Goal: Information Seeking & Learning: Learn about a topic

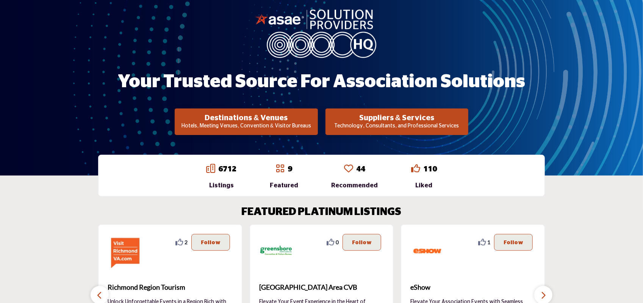
scroll to position [114, 0]
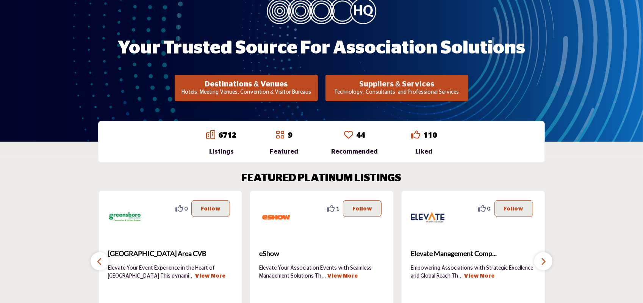
click at [315, 84] on h2 "Suppliers & Services" at bounding box center [246, 84] width 138 height 9
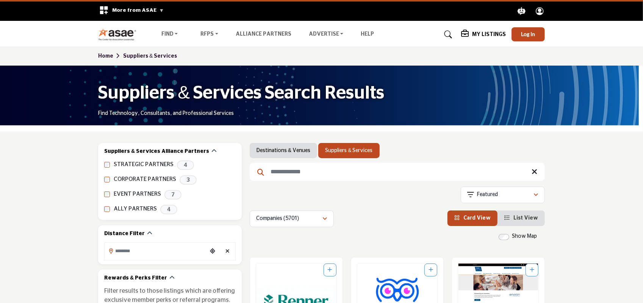
click at [286, 172] on input "Search Keyword" at bounding box center [397, 172] width 295 height 18
type input "**********"
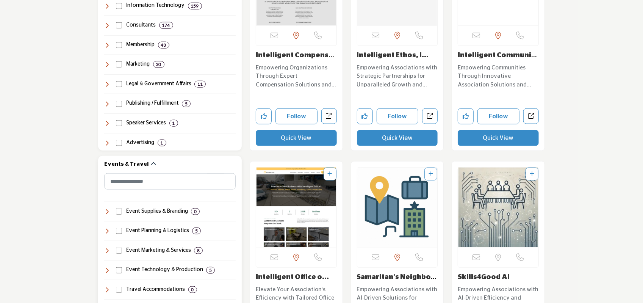
scroll to position [530, 0]
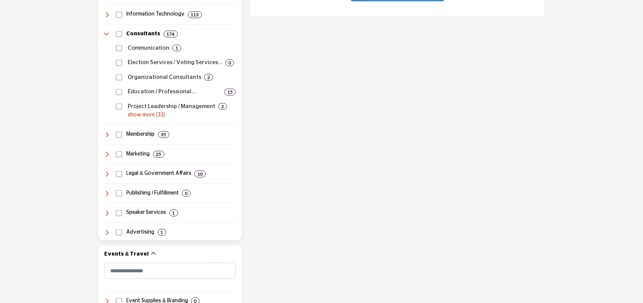
click at [139, 114] on p "show more (33)" at bounding box center [182, 115] width 108 height 8
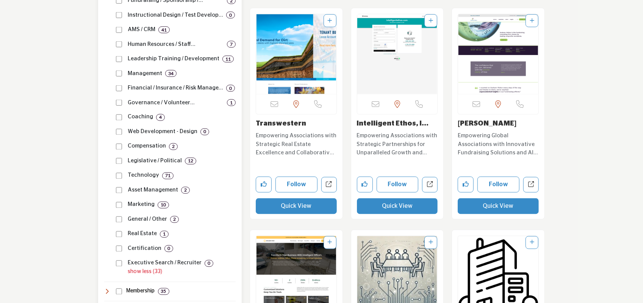
scroll to position [909, 0]
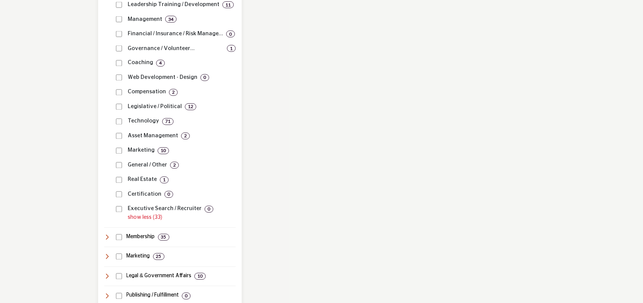
click at [116, 199] on div "Executive Search / Recruiter 0" at bounding box center [174, 206] width 122 height 15
click at [119, 80] on div "Web Development - Design 0" at bounding box center [174, 75] width 122 height 15
click at [121, 50] on div "Governance / Volunteer Development ... 1" at bounding box center [174, 46] width 122 height 15
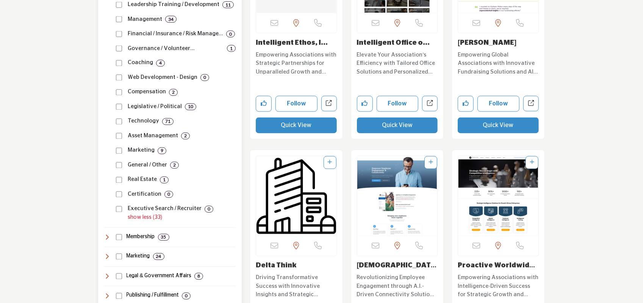
click at [120, 43] on div "Governance / Volunteer Development ... 1" at bounding box center [174, 46] width 122 height 15
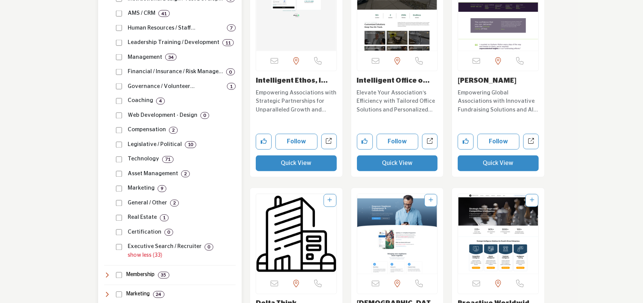
scroll to position [833, 0]
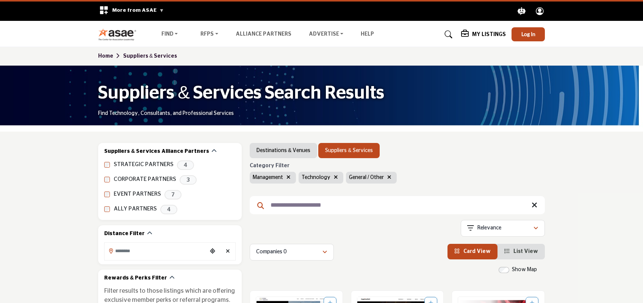
scroll to position [227, 0]
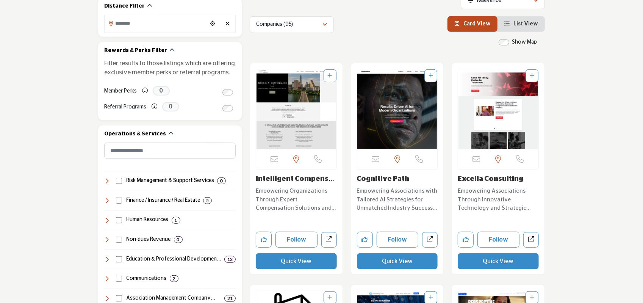
click at [380, 196] on p "Empowering Associations with Tailored AI Strategies for Unmatched Industry Succ…" at bounding box center [397, 200] width 81 height 26
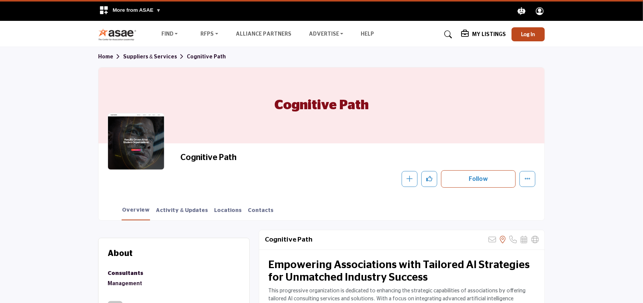
scroll to position [114, 0]
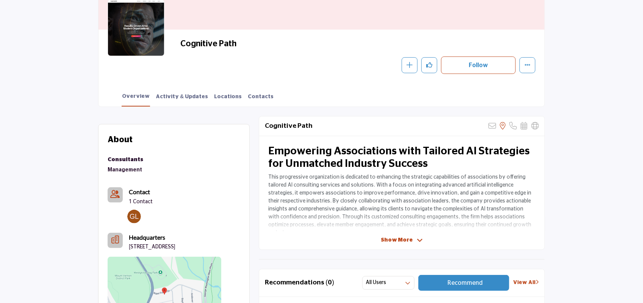
click at [398, 236] on span "Show More" at bounding box center [397, 240] width 32 height 8
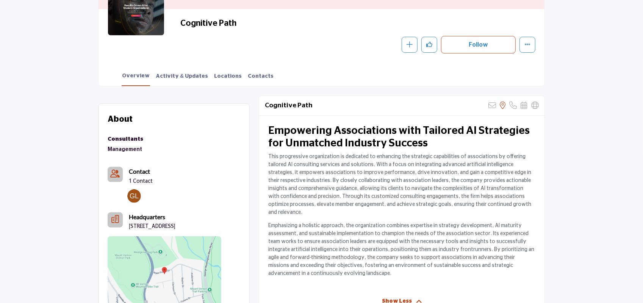
scroll to position [152, 0]
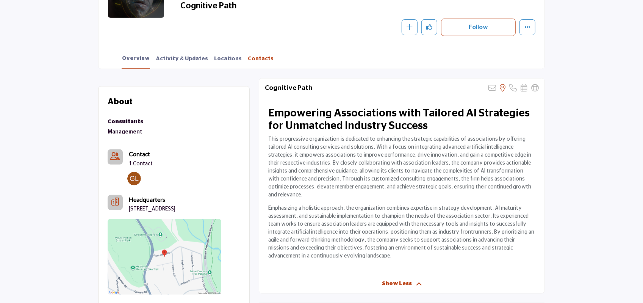
click at [254, 59] on link "Contacts" at bounding box center [260, 61] width 27 height 13
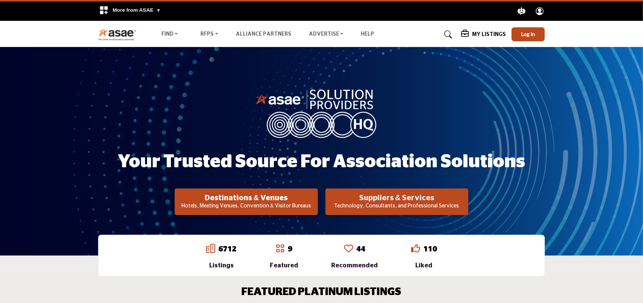
click at [315, 201] on h2 "Suppliers & Services" at bounding box center [246, 197] width 138 height 9
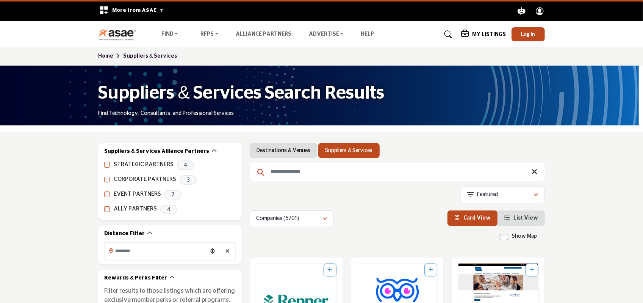
click at [295, 172] on input "Search Keyword" at bounding box center [397, 172] width 295 height 18
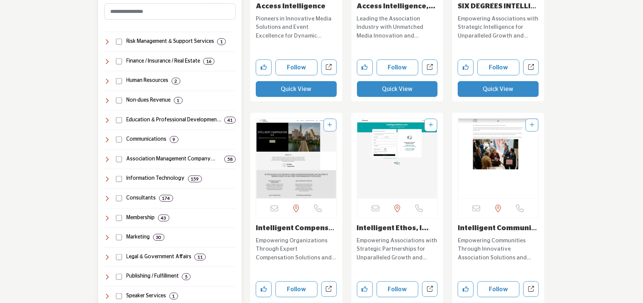
scroll to position [379, 0]
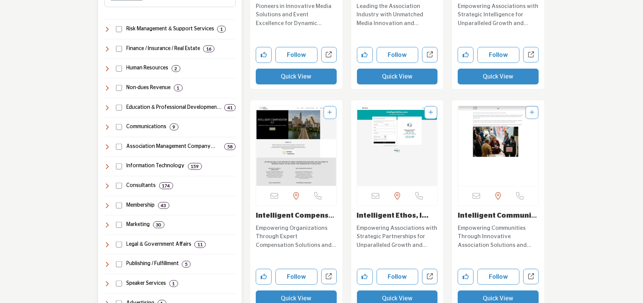
type input "**********"
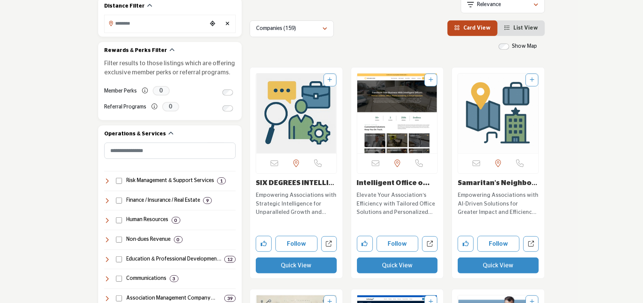
scroll to position [379, 0]
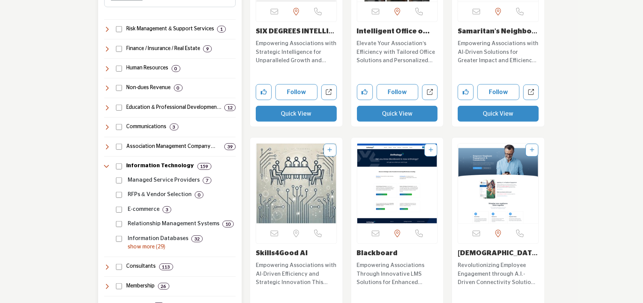
click at [107, 166] on icon at bounding box center [107, 166] width 6 height 6
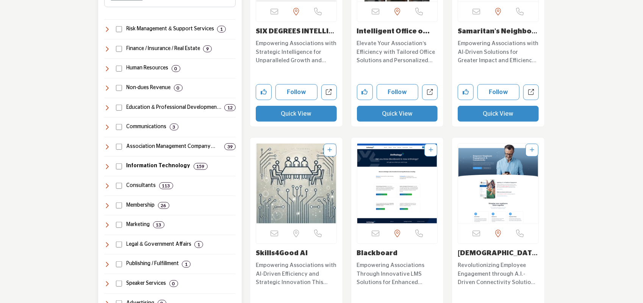
click at [120, 161] on div "Information Technology 159" at bounding box center [169, 163] width 131 height 14
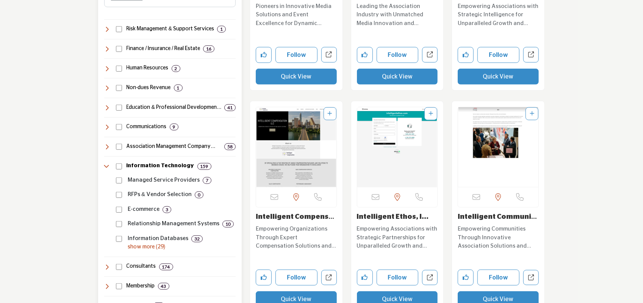
scroll to position [492, 0]
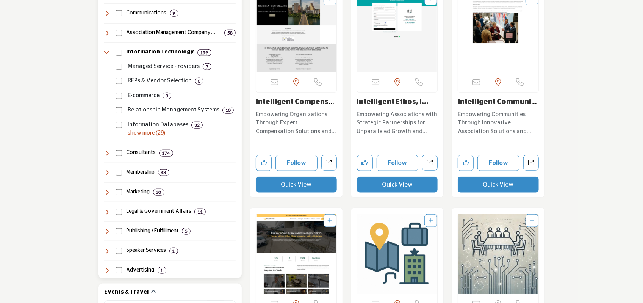
click at [142, 151] on h4 "Consultants" at bounding box center [142, 153] width 30 height 8
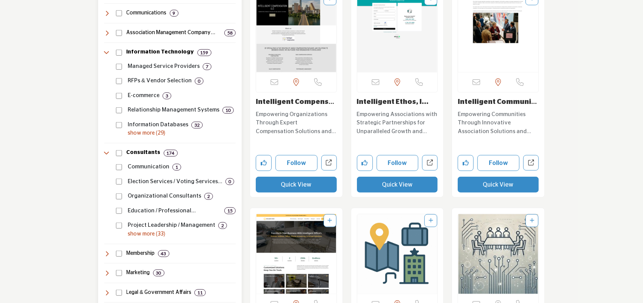
scroll to position [568, 0]
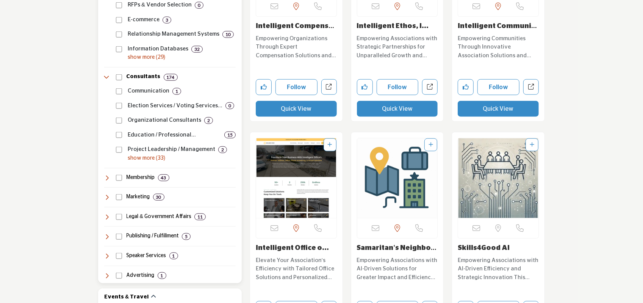
click at [148, 158] on p "show more (33)" at bounding box center [182, 158] width 108 height 8
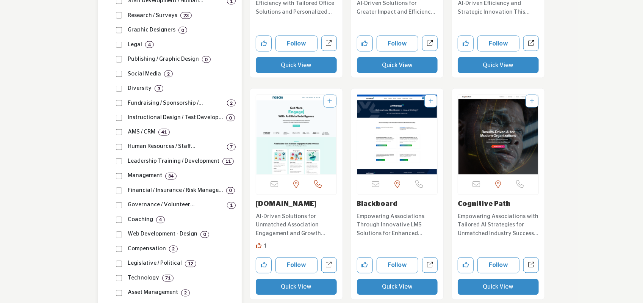
scroll to position [871, 0]
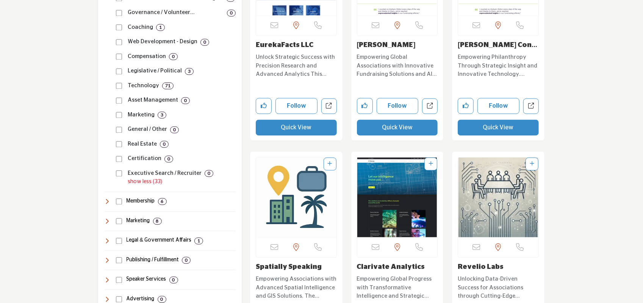
scroll to position [947, 0]
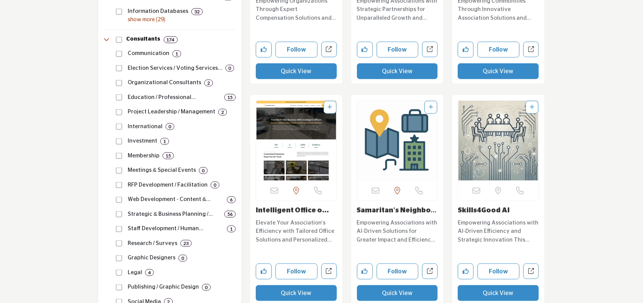
scroll to position [606, 0]
click at [416, 194] on div "Email is currently unavailable for this contact. KY, USA" at bounding box center [397, 190] width 80 height 20
click at [408, 210] on link "Samaritan's Neighbor..." at bounding box center [397, 213] width 80 height 15
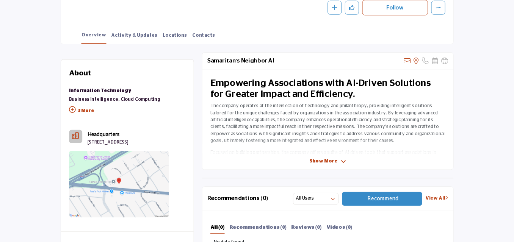
scroll to position [172, 0]
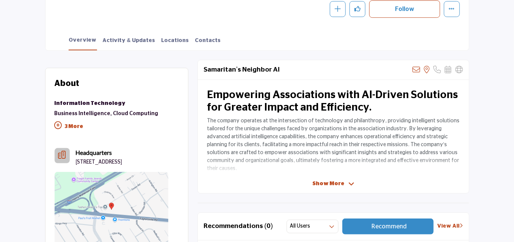
click at [323, 183] on span "Show More" at bounding box center [328, 184] width 32 height 8
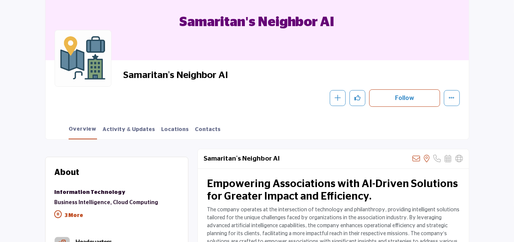
scroll to position [0, 0]
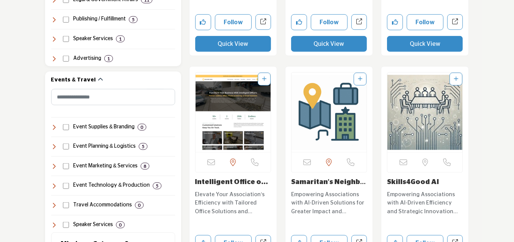
scroll to position [634, 0]
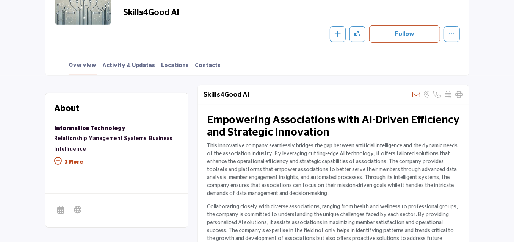
scroll to position [172, 0]
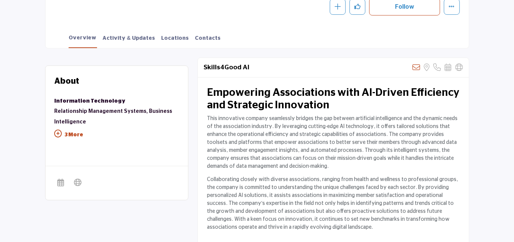
click at [59, 132] on icon at bounding box center [59, 134] width 8 height 8
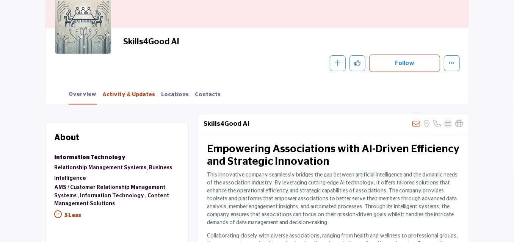
scroll to position [102, 0]
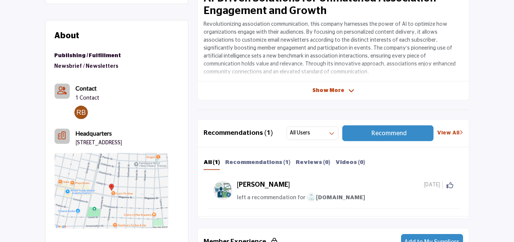
scroll to position [263, 0]
click at [339, 88] on span "Show More" at bounding box center [328, 91] width 32 height 8
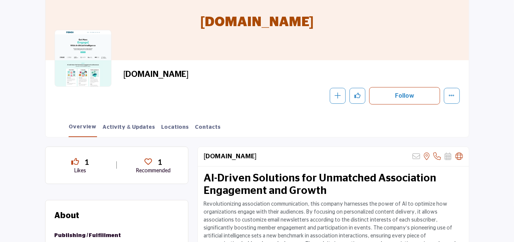
scroll to position [0, 0]
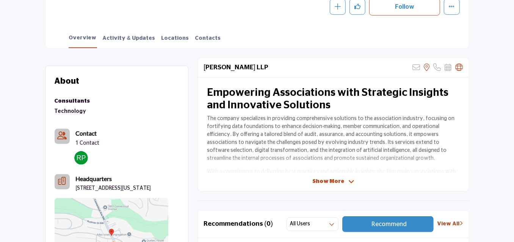
scroll to position [172, 0]
click at [334, 180] on span "Show More" at bounding box center [328, 182] width 32 height 8
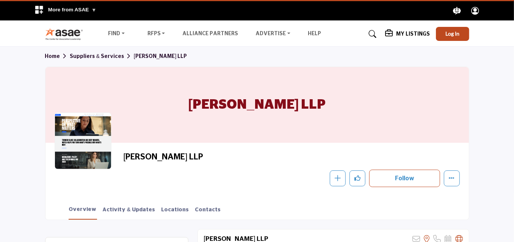
scroll to position [0, 0]
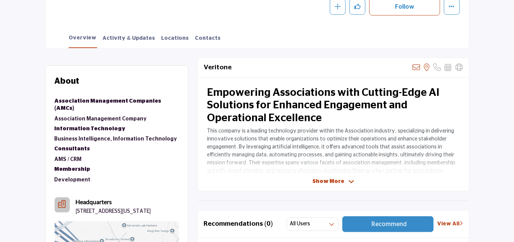
click at [341, 178] on span "Show More" at bounding box center [328, 182] width 32 height 8
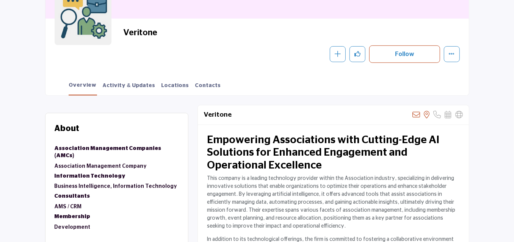
scroll to position [121, 0]
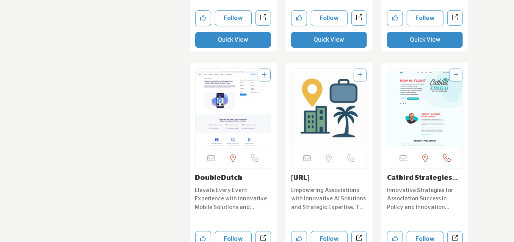
scroll to position [1522, 0]
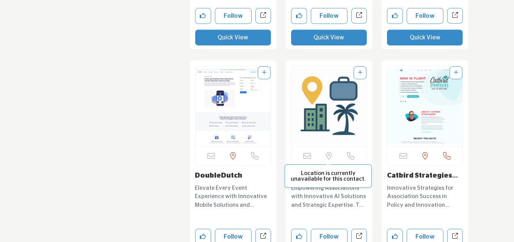
click at [331, 171] on p "Location is currently unavailable for this contact." at bounding box center [328, 175] width 79 height 11
click at [315, 144] on img "Open Listing in new tab" at bounding box center [328, 106] width 75 height 80
click at [318, 132] on img "Open Listing in new tab" at bounding box center [328, 106] width 75 height 80
click at [308, 175] on link "[URL]" at bounding box center [300, 175] width 19 height 7
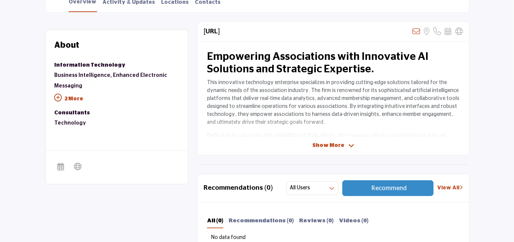
scroll to position [212, 0]
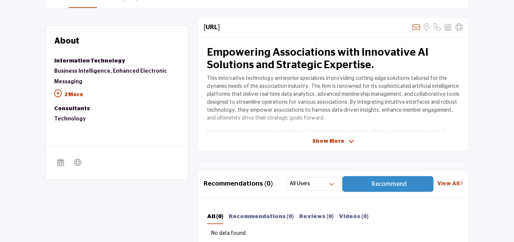
click at [323, 139] on span "Show More" at bounding box center [328, 142] width 32 height 8
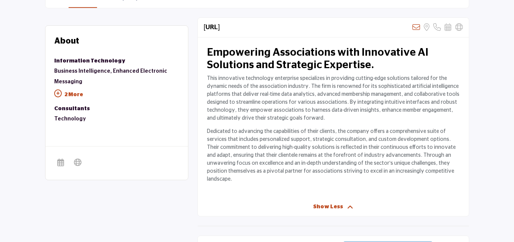
click at [56, 91] on icon at bounding box center [59, 94] width 8 height 8
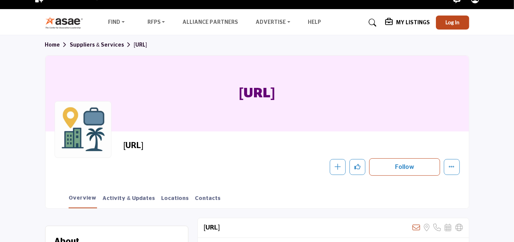
scroll to position [0, 0]
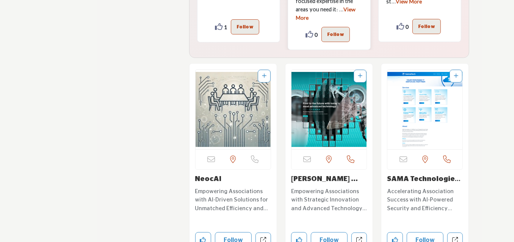
scroll to position [2007, 0]
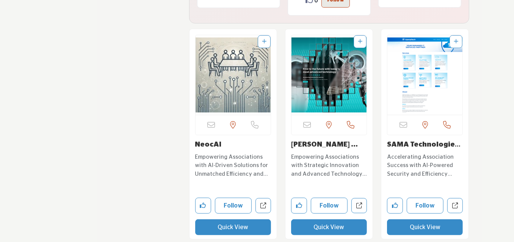
click at [225, 155] on p "Empowering Associations with AI-Driven Solutions for Unmatched Efficiency and E…" at bounding box center [233, 166] width 76 height 26
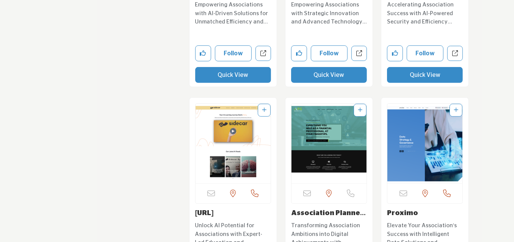
scroll to position [2212, 0]
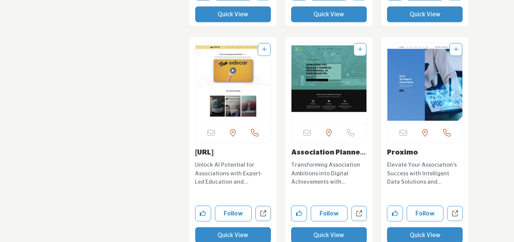
click at [216, 156] on div "[URL]" at bounding box center [233, 168] width 76 height 39
click at [214, 149] on link "[URL]" at bounding box center [204, 152] width 19 height 7
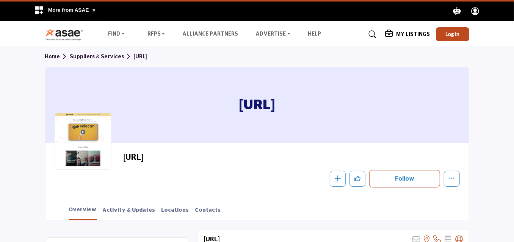
scroll to position [121, 0]
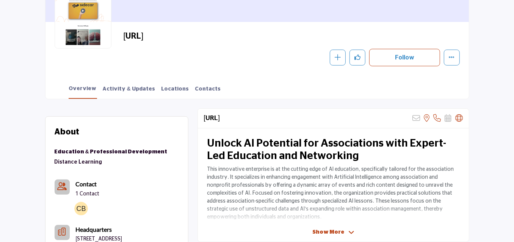
click at [322, 231] on span "Show More" at bounding box center [328, 232] width 32 height 8
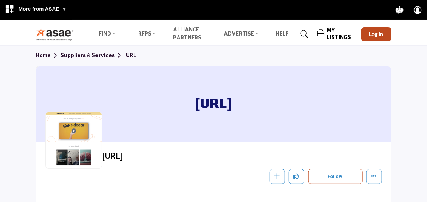
scroll to position [0, 0]
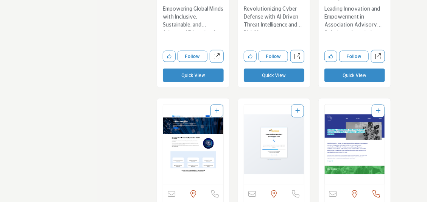
scroll to position [3347, 0]
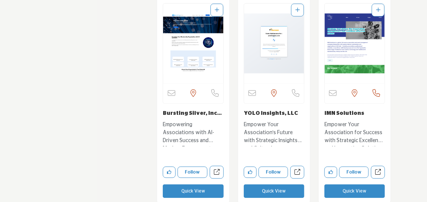
click at [185, 111] on link "Bursting Silver, Inc..." at bounding box center [192, 113] width 59 height 5
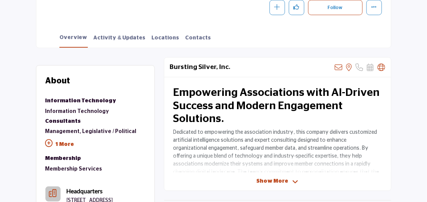
click at [261, 181] on span "Show More" at bounding box center [273, 181] width 32 height 8
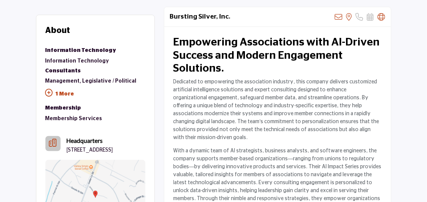
scroll to position [273, 0]
